Goal: Transaction & Acquisition: Subscribe to service/newsletter

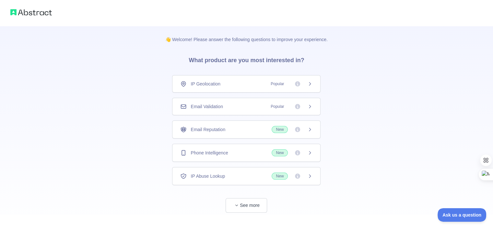
click at [219, 109] on span "Email Validation" at bounding box center [207, 106] width 32 height 6
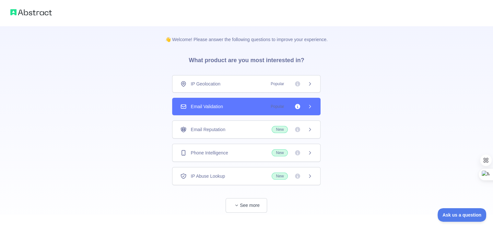
click at [219, 109] on span "Email Validation" at bounding box center [207, 106] width 32 height 6
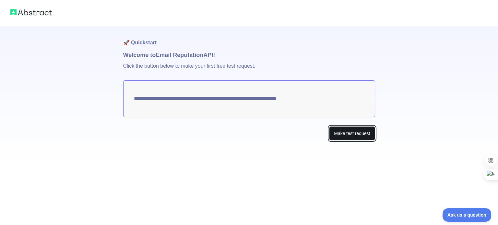
click at [358, 133] on button "Make test request" at bounding box center [352, 133] width 46 height 15
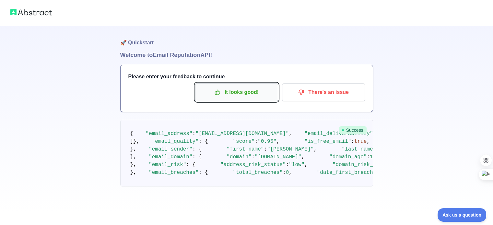
click at [236, 94] on p "It looks good!" at bounding box center [236, 92] width 73 height 11
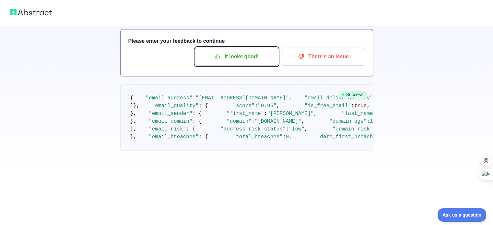
scroll to position [55, 0]
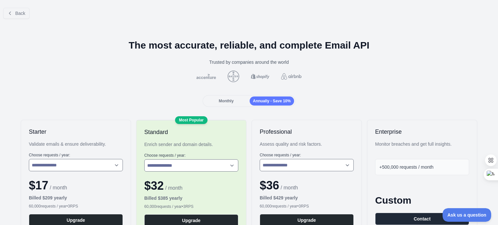
click at [228, 100] on span "Monthly" at bounding box center [226, 101] width 15 height 5
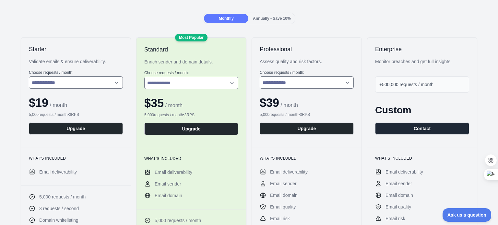
scroll to position [68, 0]
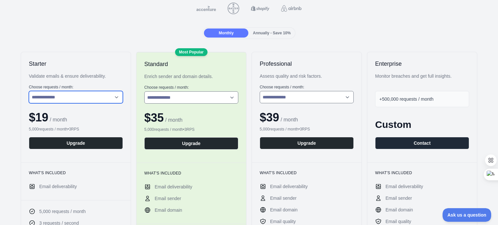
click at [110, 97] on select "**********" at bounding box center [76, 97] width 94 height 12
